Goal: Information Seeking & Learning: Learn about a topic

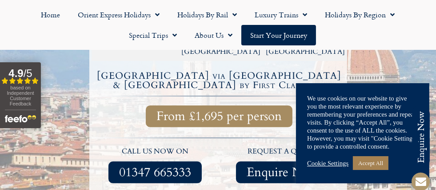
scroll to position [187, 0]
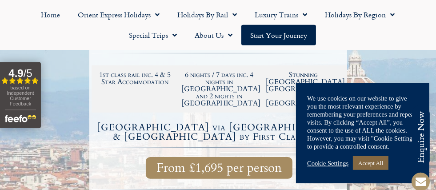
click at [372, 159] on link "Accept All" at bounding box center [371, 163] width 36 height 14
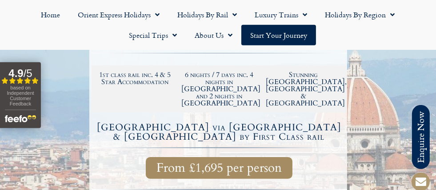
click at [400, 47] on div "Home Orient Express Holidays Venice Simplon-Orient-Express – 2025 [GEOGRAPHIC_D…" at bounding box center [218, 25] width 436 height 50
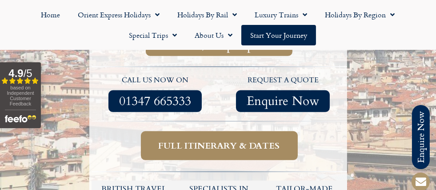
scroll to position [365, 0]
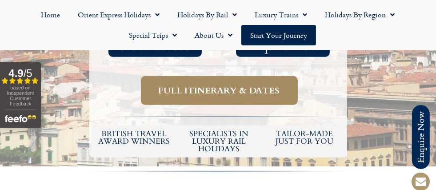
click at [238, 89] on span "Full itinerary & dates" at bounding box center [219, 90] width 121 height 11
click at [214, 92] on span "Full itinerary & dates" at bounding box center [219, 90] width 121 height 11
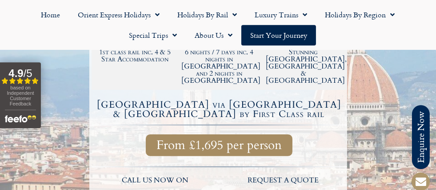
scroll to position [206, 0]
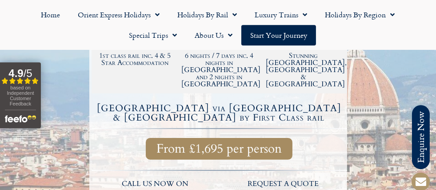
click at [244, 65] on h2 "6 nights / 7 days inc. 4 nights in [GEOGRAPHIC_DATA] and 2 nights in [GEOGRAPHI…" at bounding box center [218, 70] width 75 height 36
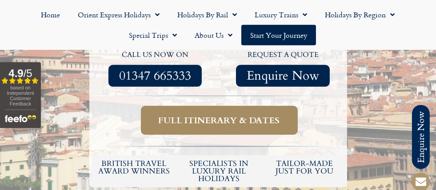
click at [246, 115] on span "Full itinerary & dates" at bounding box center [219, 120] width 121 height 11
click at [261, 117] on span "Full itinerary & dates" at bounding box center [219, 120] width 121 height 11
click at [199, 117] on span "Full itinerary & dates" at bounding box center [219, 120] width 121 height 11
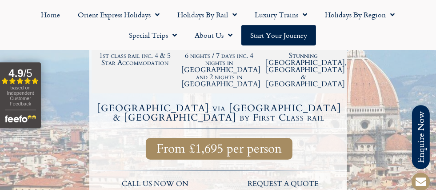
scroll to position [199, 0]
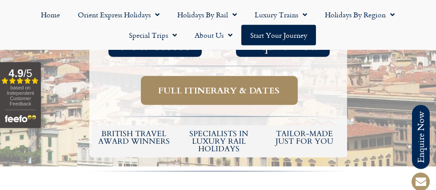
scroll to position [365, 0]
